Goal: Task Accomplishment & Management: Use online tool/utility

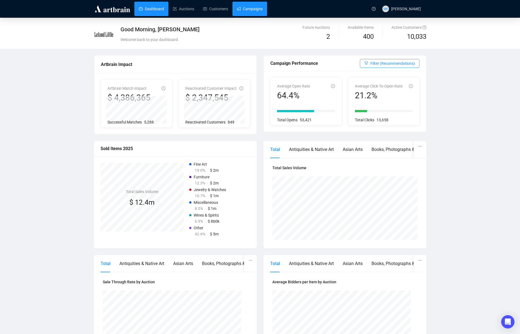
click at [241, 10] on link "Campaigns" at bounding box center [250, 9] width 26 height 14
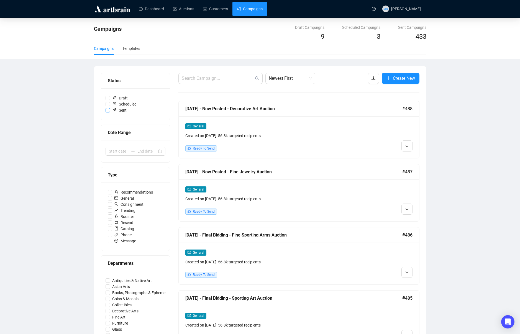
click at [108, 109] on input "Sent" at bounding box center [108, 110] width 4 height 4
checkbox input "true"
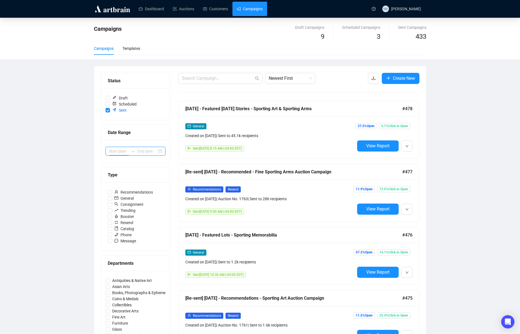
click at [120, 151] on input at bounding box center [119, 151] width 20 height 6
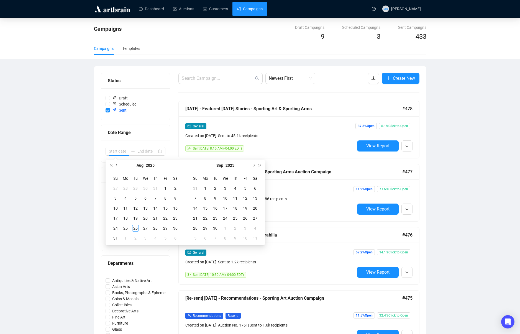
click at [118, 165] on span "Previous month (PageUp)" at bounding box center [117, 165] width 3 height 3
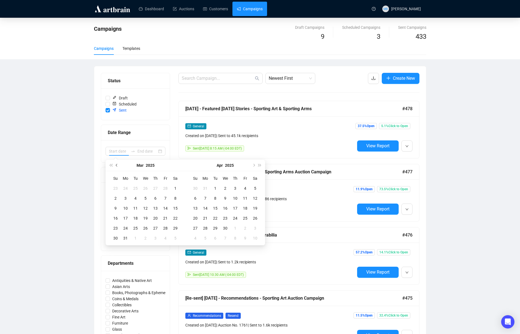
click at [118, 165] on span "Previous month (PageUp)" at bounding box center [117, 165] width 3 height 3
click at [254, 165] on span "Next month (PageDown)" at bounding box center [253, 165] width 3 height 3
type input "[DATE]"
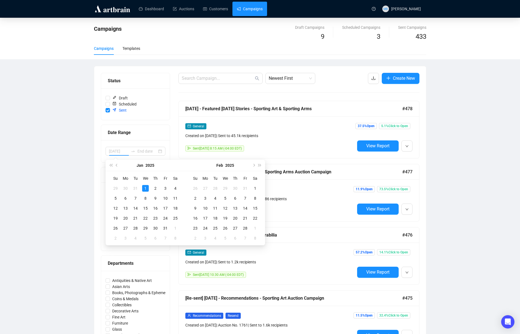
click at [145, 187] on div "1" at bounding box center [145, 188] width 7 height 7
type input "[DATE]"
click at [253, 164] on span "Next month (PageDown)" at bounding box center [253, 165] width 3 height 3
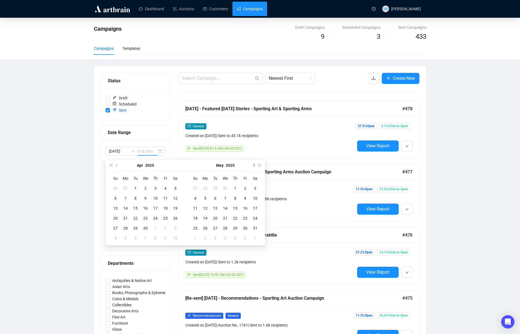
click at [253, 164] on span "Next month (PageDown)" at bounding box center [253, 165] width 3 height 3
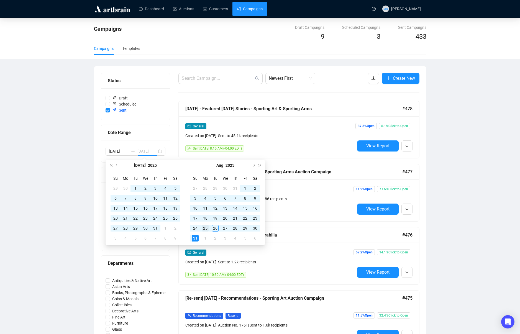
type input "[DATE]"
click at [205, 228] on div "25" at bounding box center [205, 228] width 7 height 7
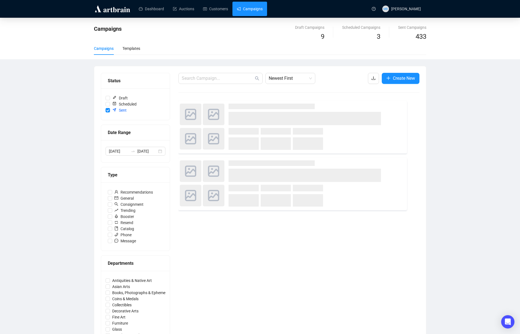
scroll to position [0, 0]
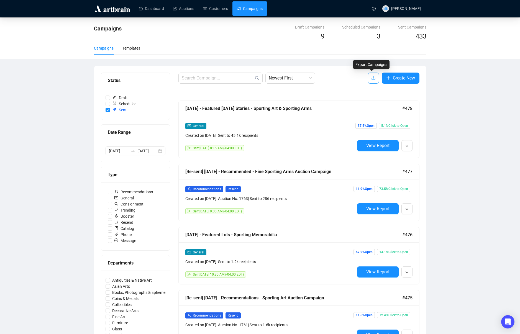
click at [371, 79] on icon "download" at bounding box center [373, 78] width 4 height 4
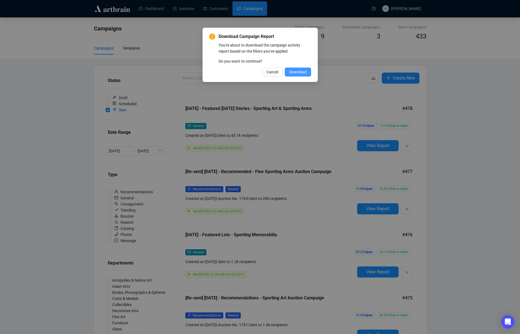
click at [299, 73] on span "Download" at bounding box center [297, 72] width 17 height 6
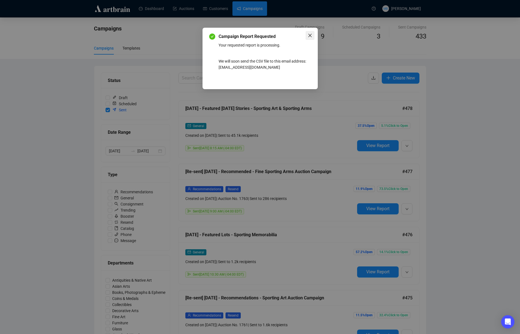
click at [310, 33] on button "Close" at bounding box center [309, 35] width 9 height 9
